Goal: Task Accomplishment & Management: Manage account settings

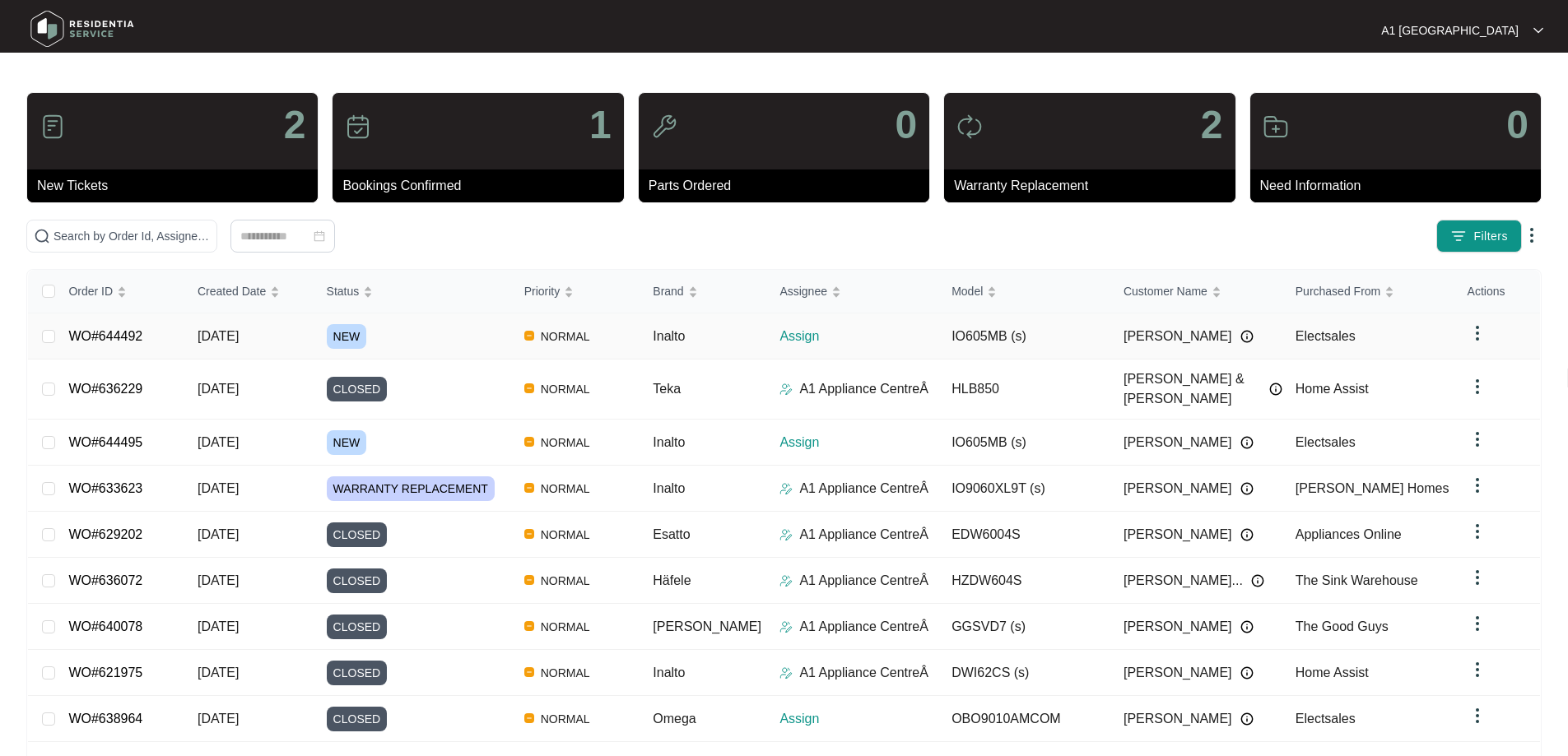
click at [129, 345] on td "WO#644492" at bounding box center [119, 336] width 129 height 46
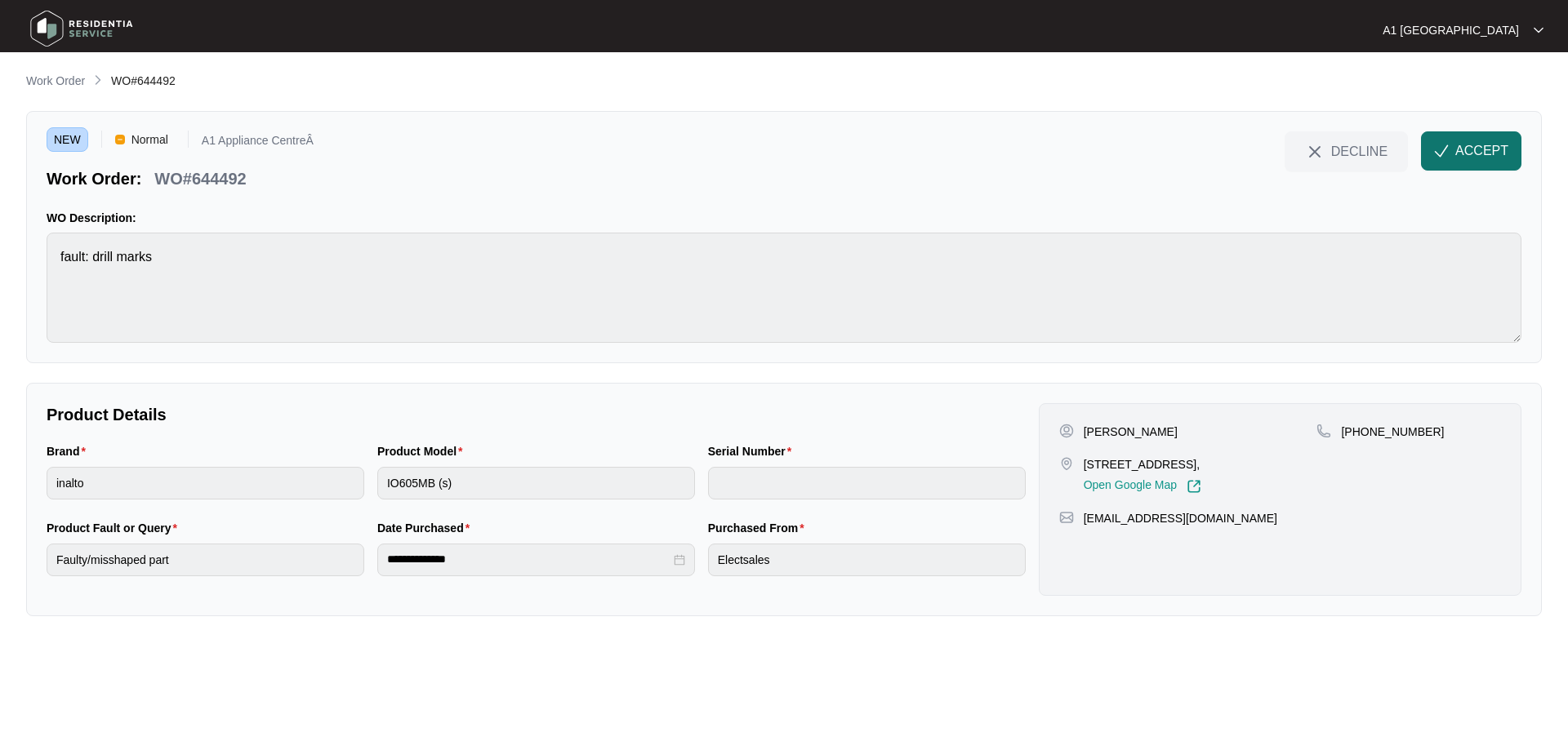
click at [1466, 163] on button "ACCEPT" at bounding box center [1471, 150] width 100 height 39
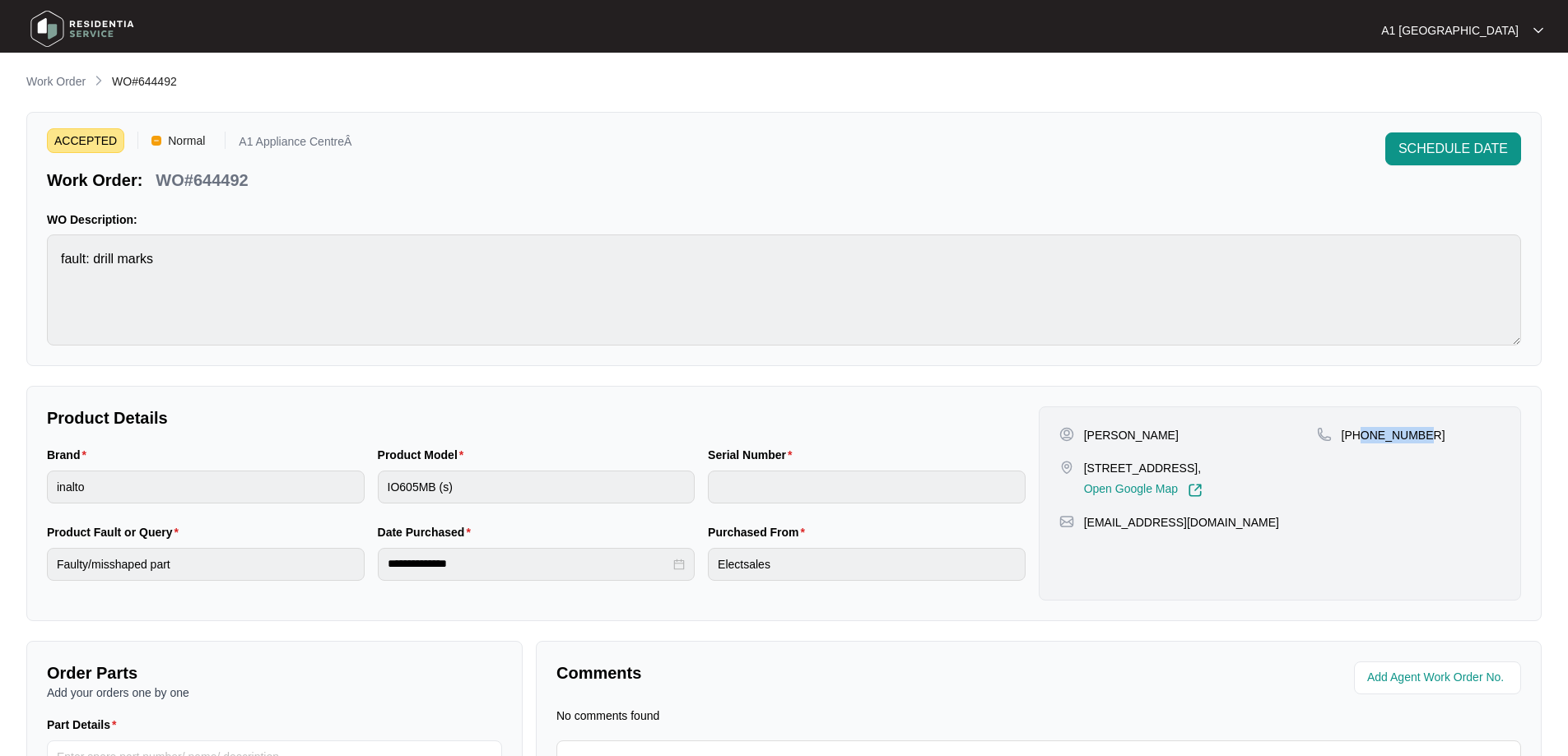
drag, startPoint x: 1449, startPoint y: 439, endPoint x: 1359, endPoint y: 435, distance: 90.1
click at [1359, 435] on div "[PHONE_NUMBER]" at bounding box center [1409, 435] width 184 height 17
copy p "439931846"
drag, startPoint x: 1249, startPoint y: 525, endPoint x: 1088, endPoint y: 534, distance: 161.3
click at [1088, 534] on div "[PERSON_NAME] [STREET_ADDRESS], Open Google Map [PHONE_NUMBER] [EMAIL_ADDRESS][…" at bounding box center [1281, 503] width 483 height 194
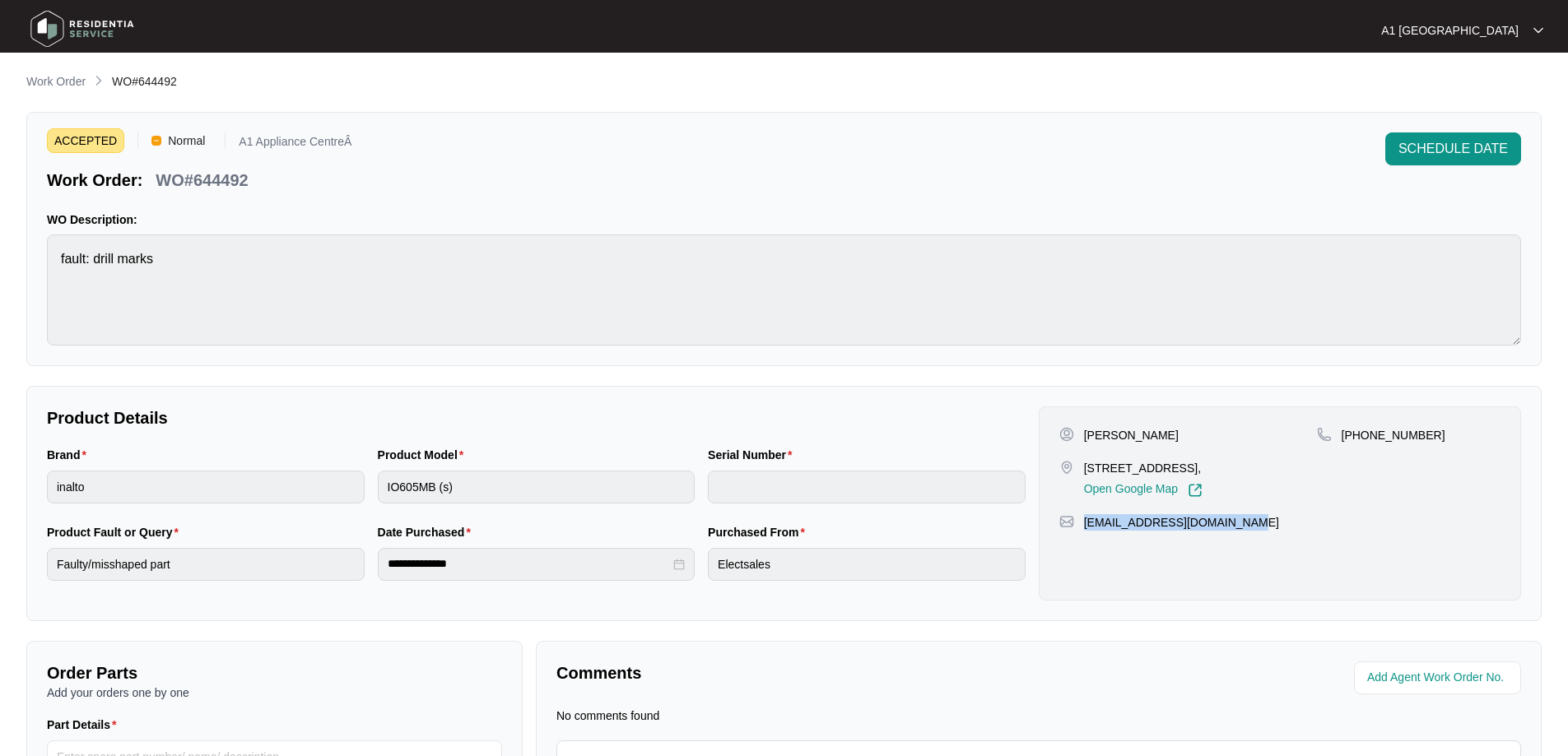
copy p "[EMAIL_ADDRESS][DOMAIN_NAME]"
click at [366, 490] on div "Brand inalto Product Model IO605MB (s) Serial Number" at bounding box center [536, 484] width 992 height 78
click at [52, 76] on p "Work Order" at bounding box center [56, 81] width 59 height 17
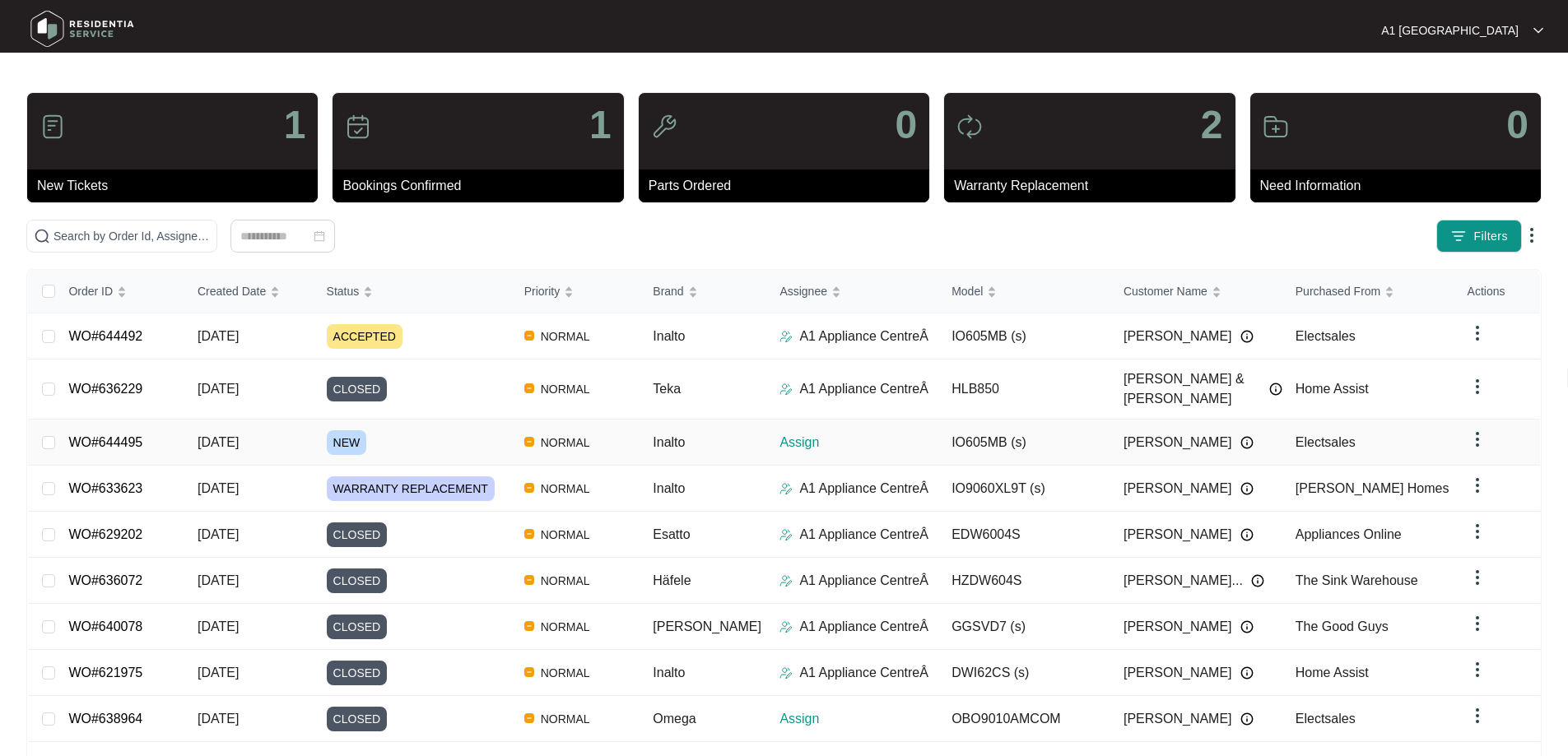
click at [159, 427] on td "WO#644495" at bounding box center [119, 442] width 129 height 46
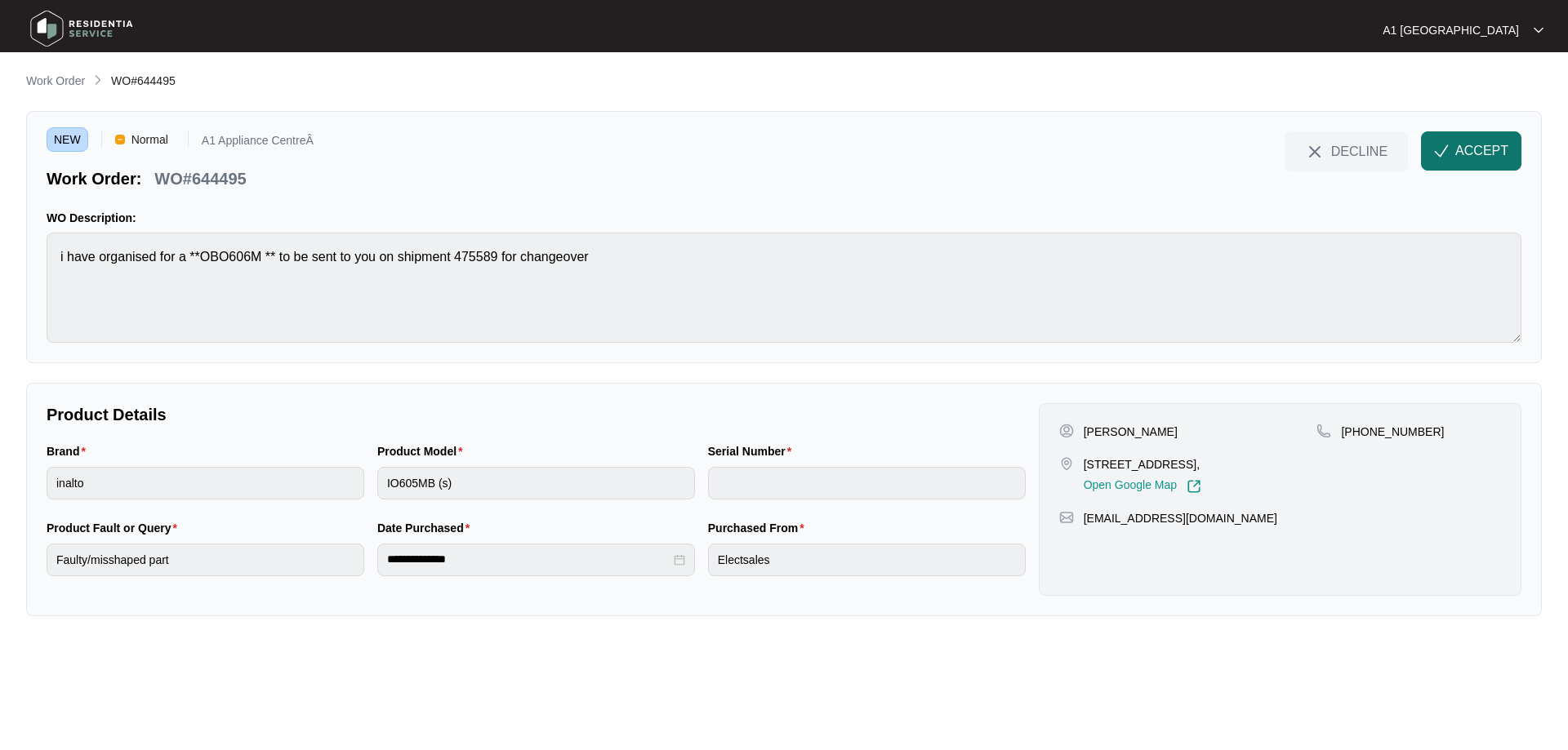
click at [1455, 162] on button "ACCEPT" at bounding box center [1471, 150] width 100 height 39
